Goal: Check status: Check status

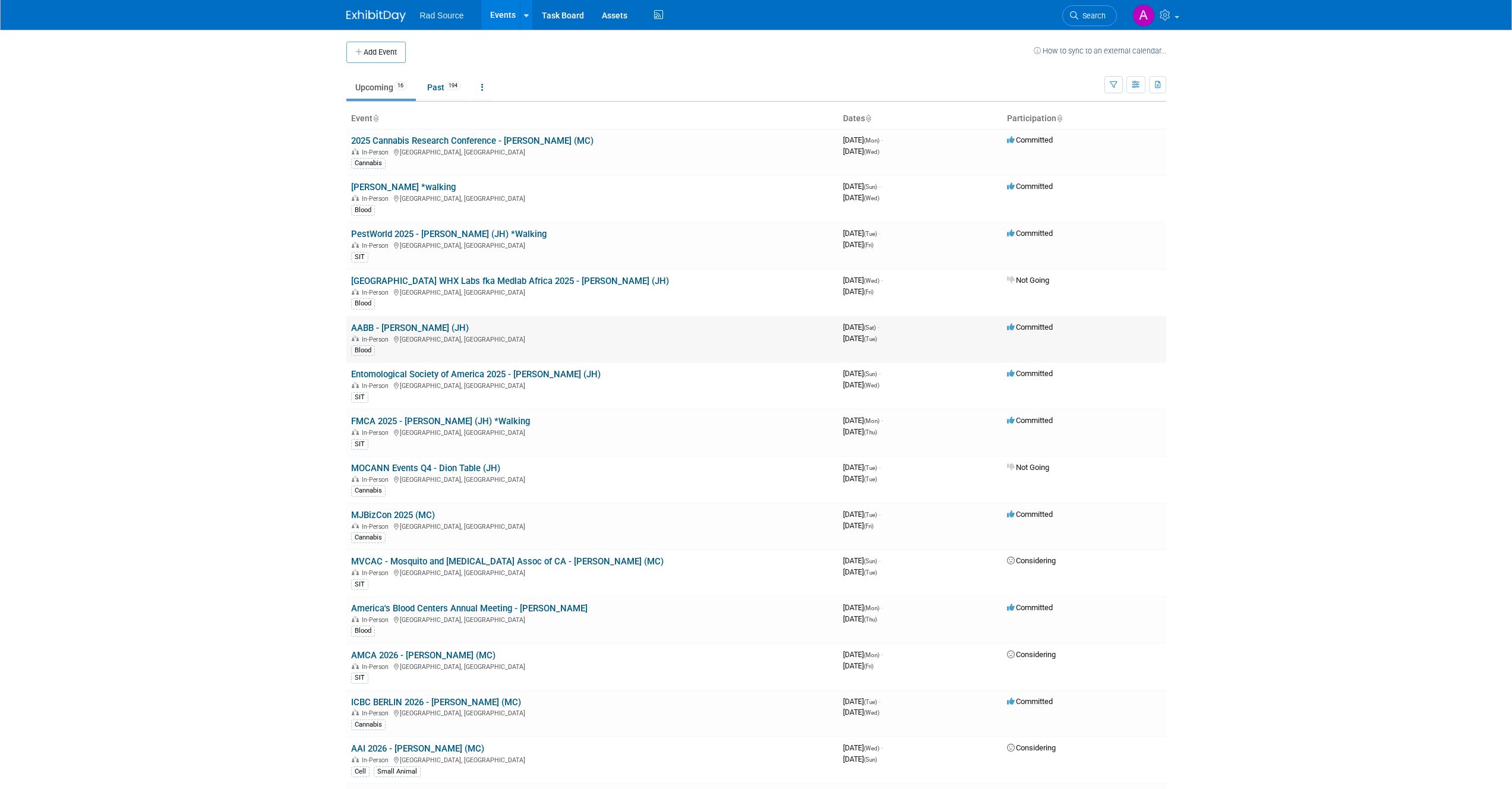
click at [407, 330] on link "AABB - [PERSON_NAME] (JH)" at bounding box center [409, 328] width 118 height 11
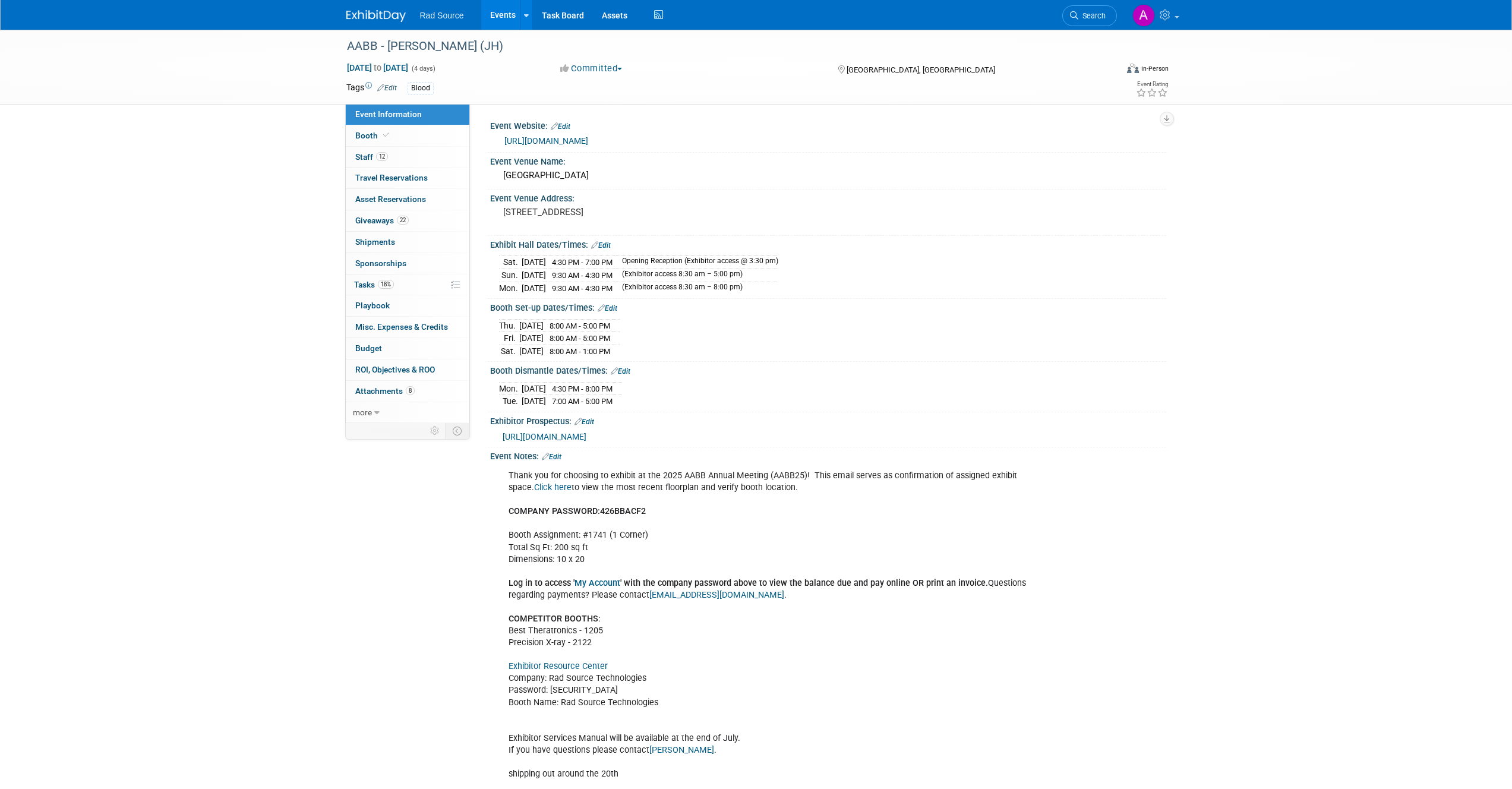
drag, startPoint x: 521, startPoint y: 324, endPoint x: 556, endPoint y: 349, distance: 43.0
click at [556, 349] on tbody "Thu. Oct 23, 2025 8:00 AM - 5:00 PM Fri. Oct 24, 2025 8:00 AM - 5:00 PM Sat. Oc…" at bounding box center [559, 338] width 121 height 38
click at [543, 345] on td "Oct 25, 2025" at bounding box center [531, 351] width 24 height 12
